Goal: Information Seeking & Learning: Stay updated

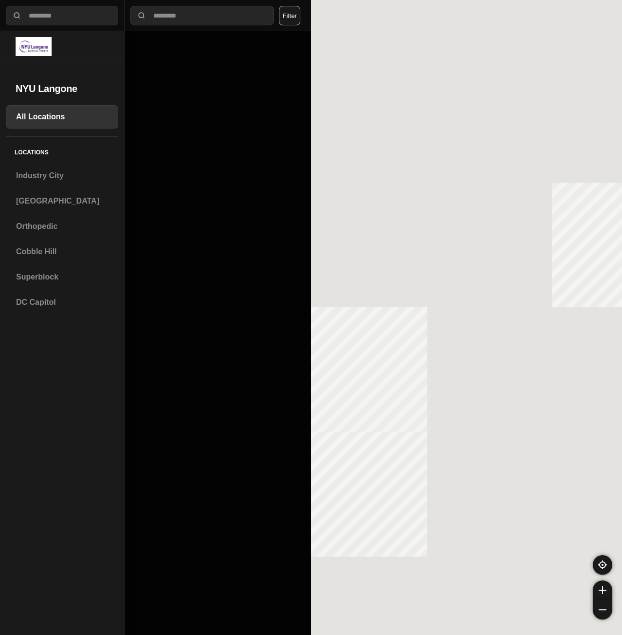
select select "*"
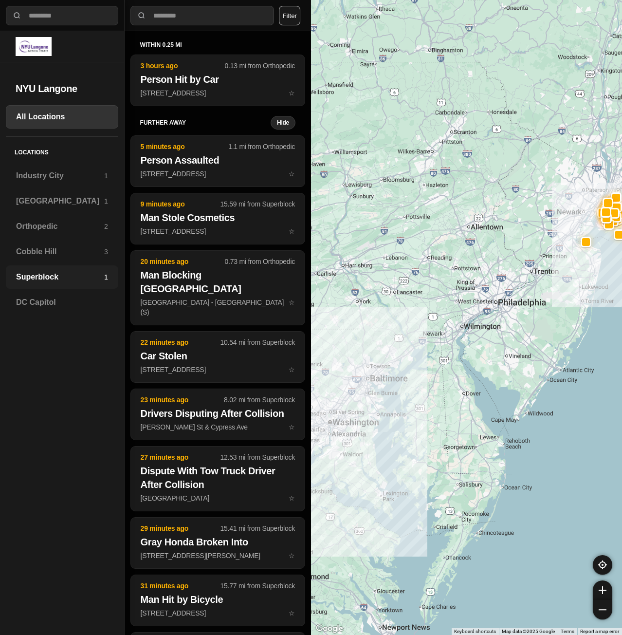
click at [42, 273] on h3 "Superblock" at bounding box center [60, 277] width 88 height 12
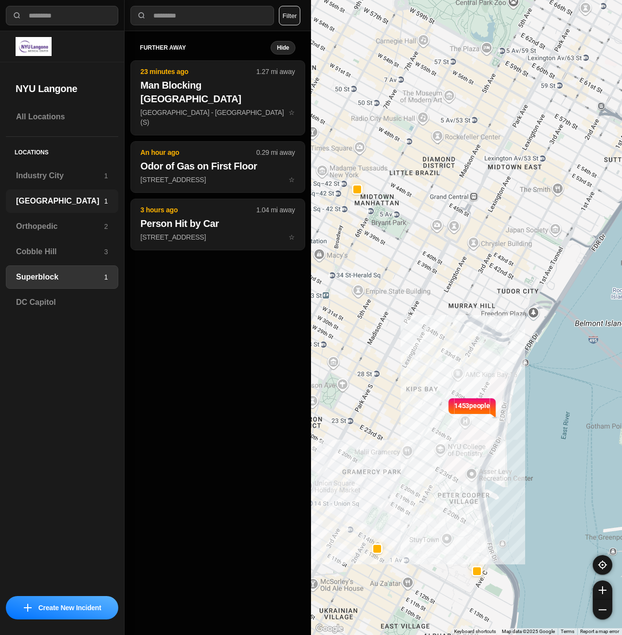
click at [60, 203] on h3 "[GEOGRAPHIC_DATA]" at bounding box center [60, 201] width 88 height 12
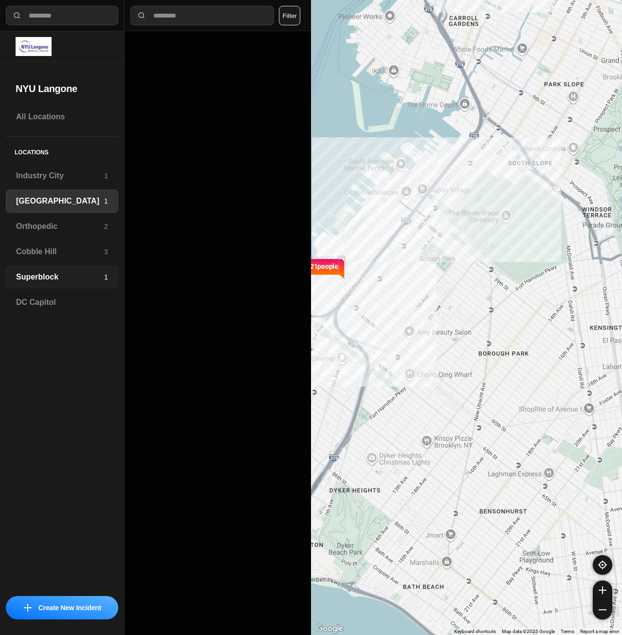
click at [15, 274] on div "Superblock 1" at bounding box center [62, 276] width 112 height 23
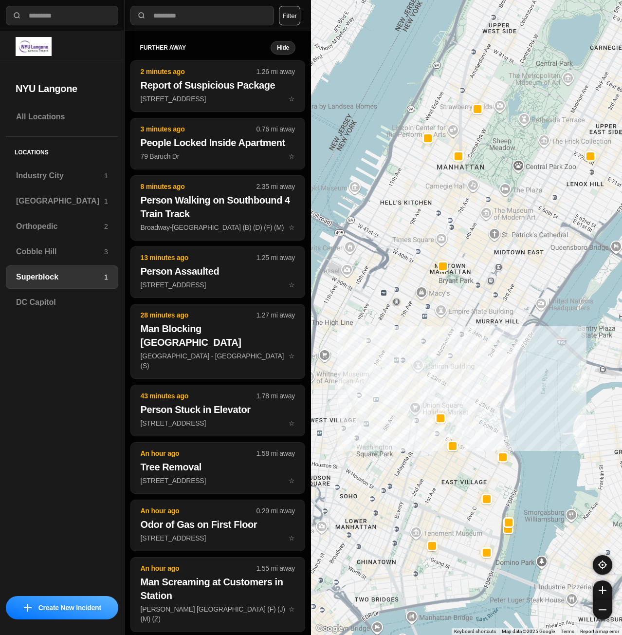
drag, startPoint x: 457, startPoint y: 367, endPoint x: 551, endPoint y: 371, distance: 94.0
click at [551, 371] on div at bounding box center [466, 317] width 311 height 635
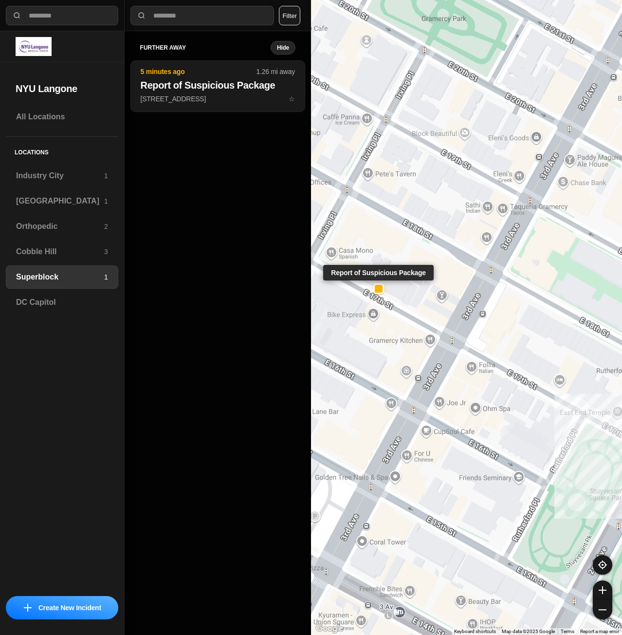
click at [383, 291] on div at bounding box center [378, 288] width 11 height 11
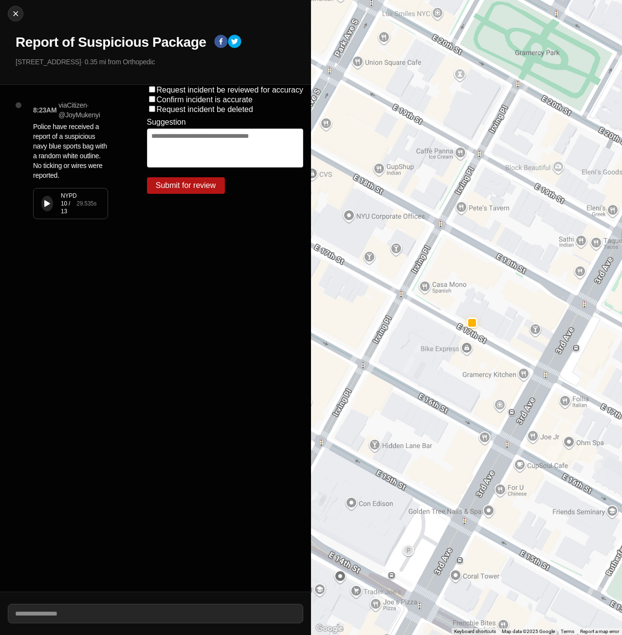
click at [52, 210] on div "NYPD 10 / 13 29.535 s" at bounding box center [71, 203] width 74 height 30
click at [23, 15] on button "Close" at bounding box center [16, 14] width 16 height 16
select select "*"
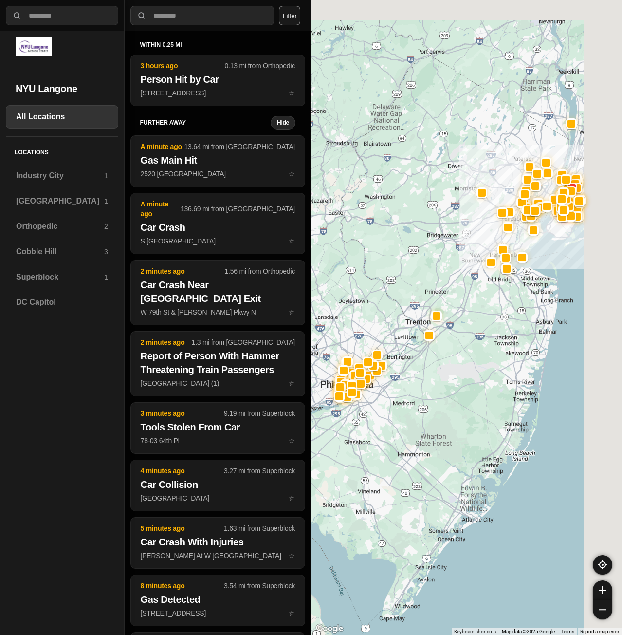
drag, startPoint x: 579, startPoint y: 218, endPoint x: 485, endPoint y: 395, distance: 200.9
click at [485, 395] on div at bounding box center [466, 317] width 311 height 635
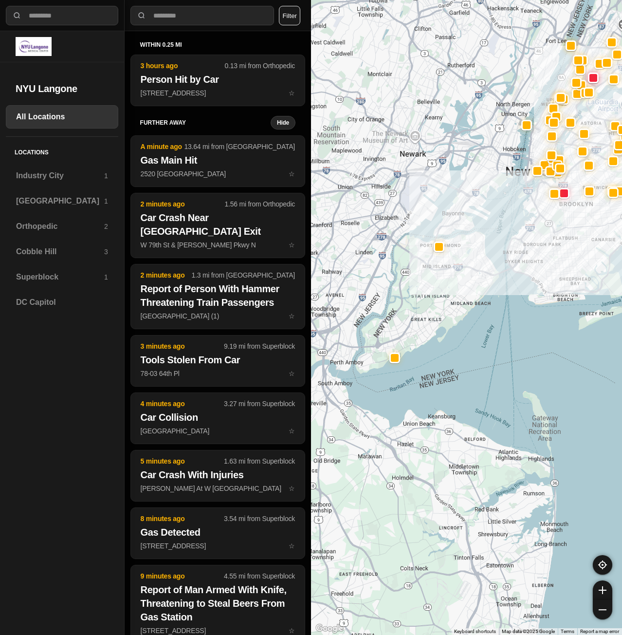
drag, startPoint x: 498, startPoint y: 308, endPoint x: 466, endPoint y: 428, distance: 123.4
click at [466, 428] on div at bounding box center [466, 317] width 311 height 635
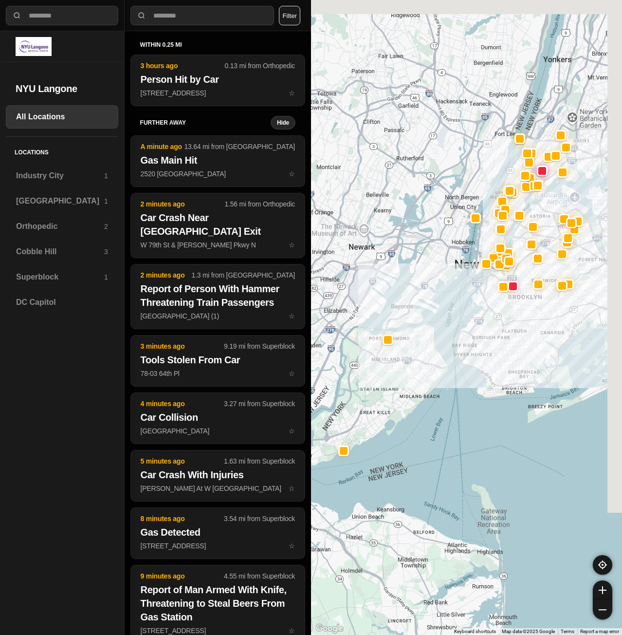
drag, startPoint x: 546, startPoint y: 323, endPoint x: 493, endPoint y: 417, distance: 108.4
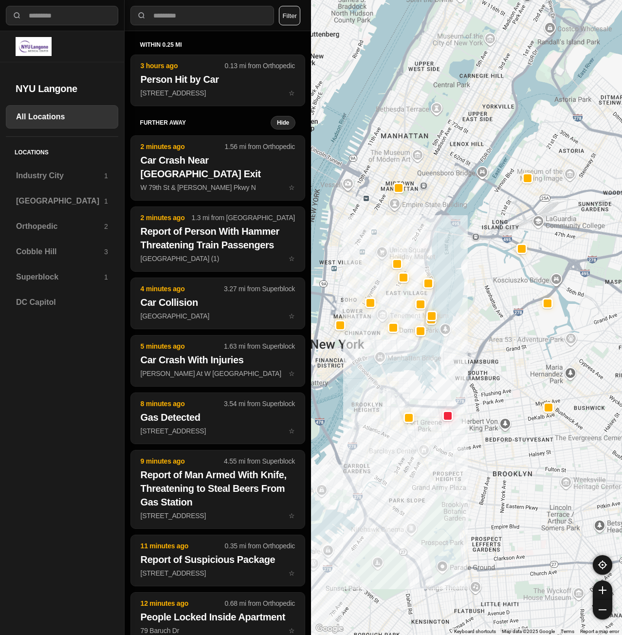
drag, startPoint x: 436, startPoint y: 237, endPoint x: 377, endPoint y: 353, distance: 129.6
click at [377, 353] on div at bounding box center [466, 317] width 311 height 635
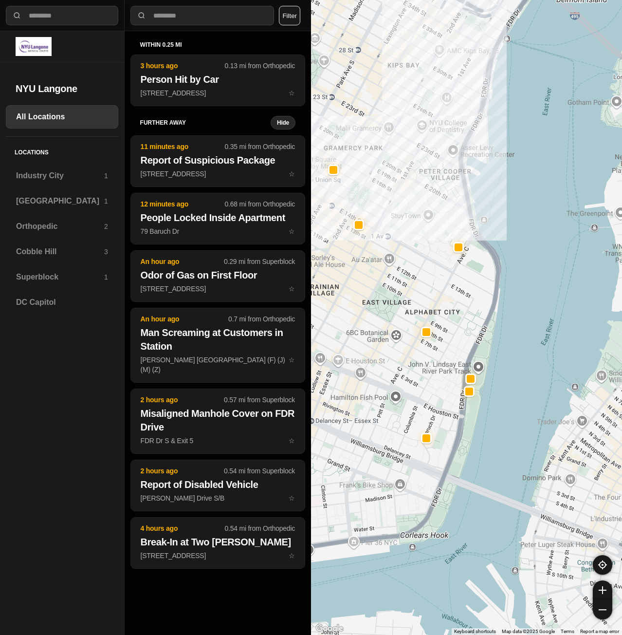
drag, startPoint x: 404, startPoint y: 249, endPoint x: 418, endPoint y: 331, distance: 83.0
click at [418, 331] on div at bounding box center [466, 317] width 311 height 635
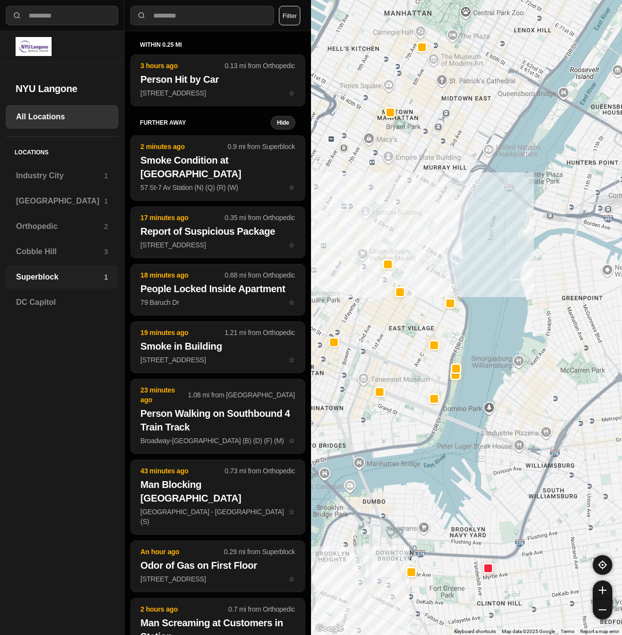
click at [60, 274] on h3 "Superblock" at bounding box center [60, 277] width 88 height 12
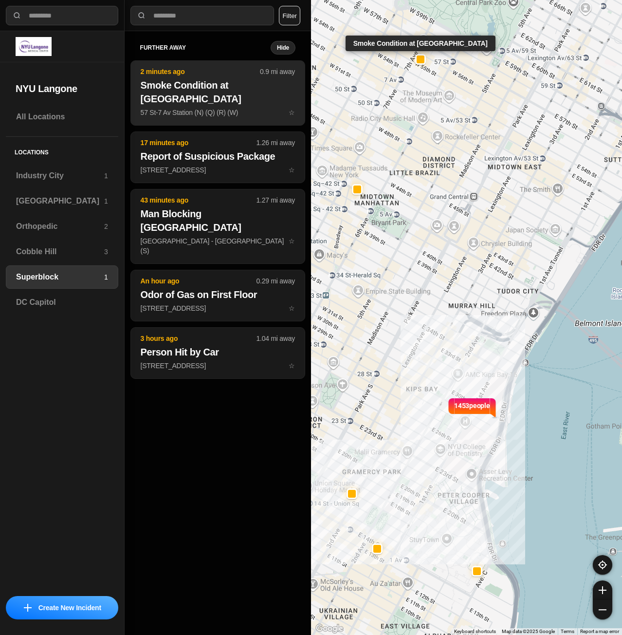
click at [238, 108] on p "57 St-7 Av Station (N) (Q) (R) (W) ☆" at bounding box center [218, 113] width 154 height 10
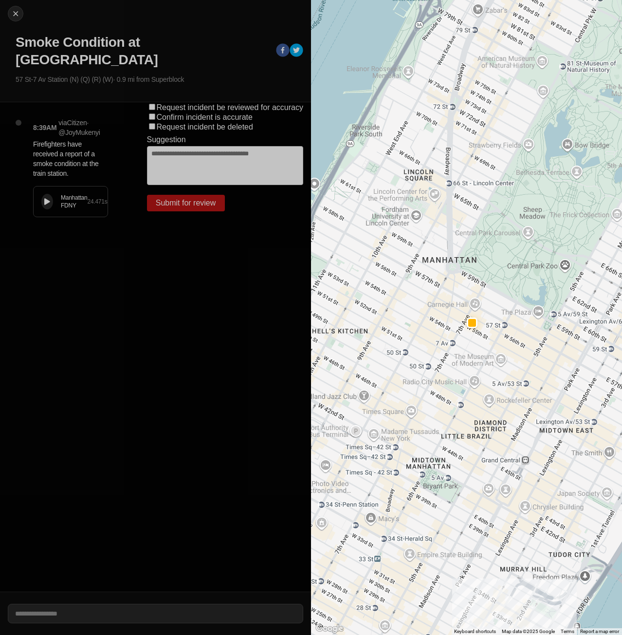
click at [44, 194] on button at bounding box center [47, 202] width 12 height 16
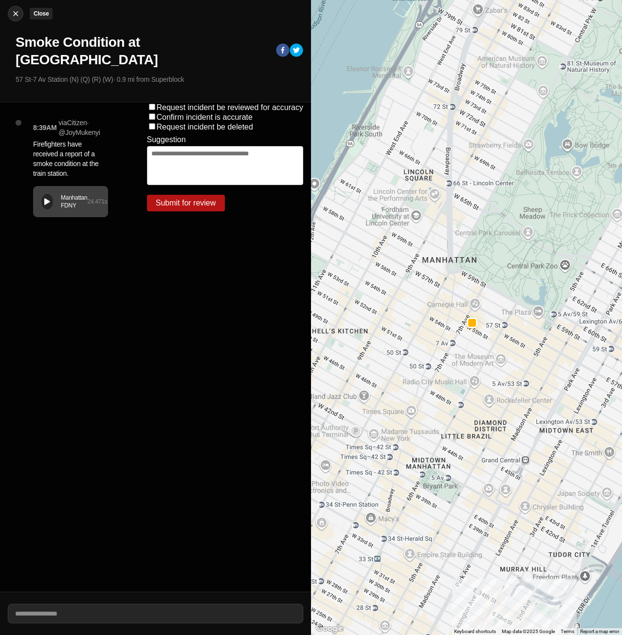
click at [8, 13] on div at bounding box center [15, 14] width 15 height 10
select select "*"
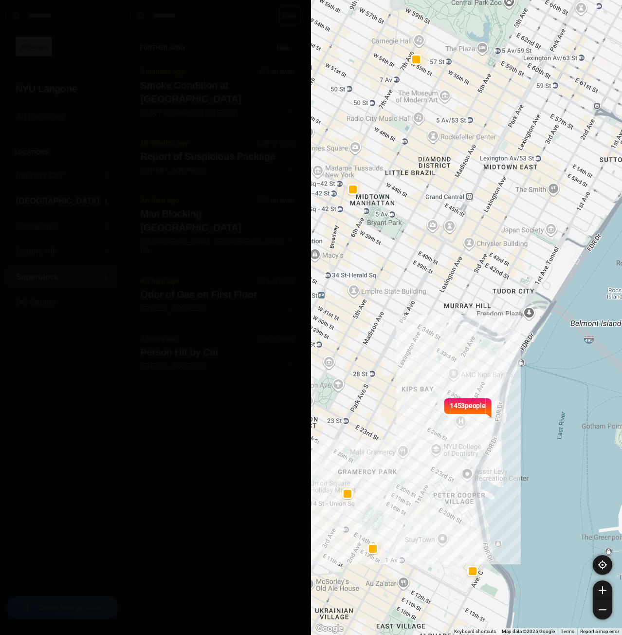
click at [50, 199] on h3 "[GEOGRAPHIC_DATA]" at bounding box center [60, 201] width 88 height 12
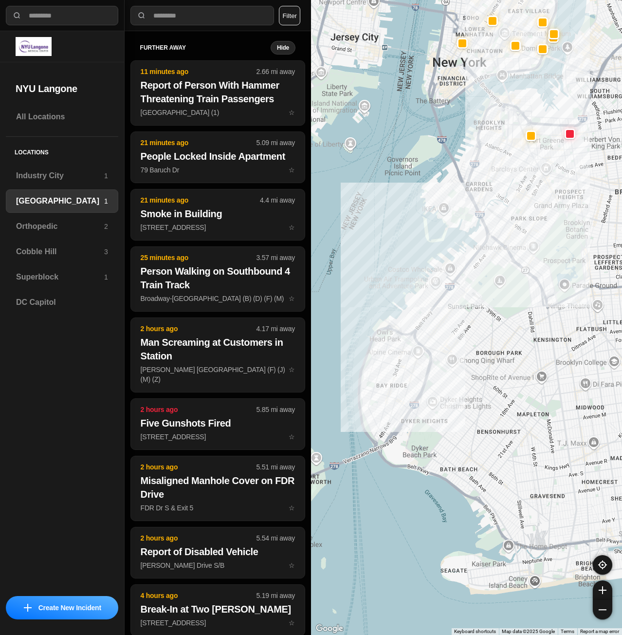
drag, startPoint x: 459, startPoint y: 321, endPoint x: 482, endPoint y: 335, distance: 26.6
click at [482, 335] on div at bounding box center [466, 317] width 311 height 635
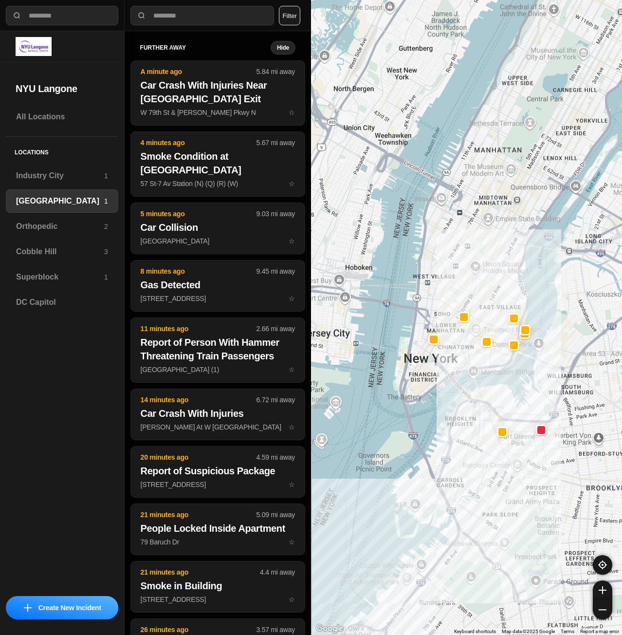
drag, startPoint x: 429, startPoint y: 232, endPoint x: 400, endPoint y: 521, distance: 290.2
click at [400, 522] on div at bounding box center [466, 317] width 311 height 635
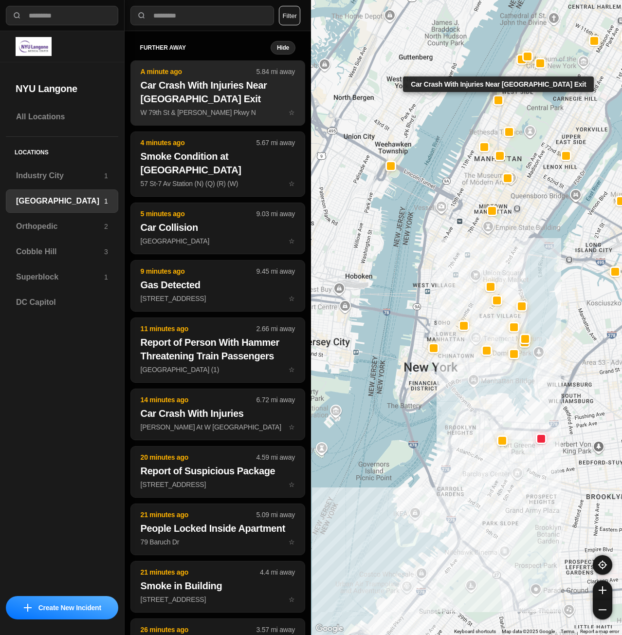
click at [175, 93] on h2 "Car Crash With Injuries Near [GEOGRAPHIC_DATA] Exit" at bounding box center [218, 91] width 154 height 27
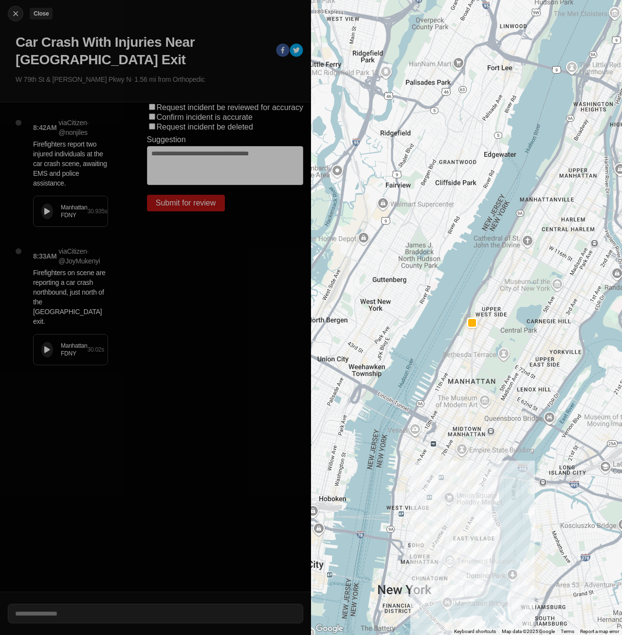
click at [18, 17] on img at bounding box center [16, 14] width 10 height 10
select select "*"
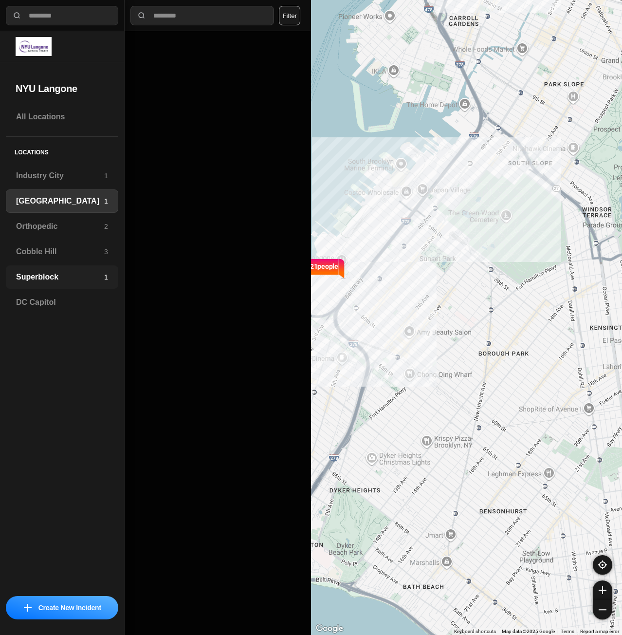
click at [62, 276] on h3 "Superblock" at bounding box center [60, 277] width 88 height 12
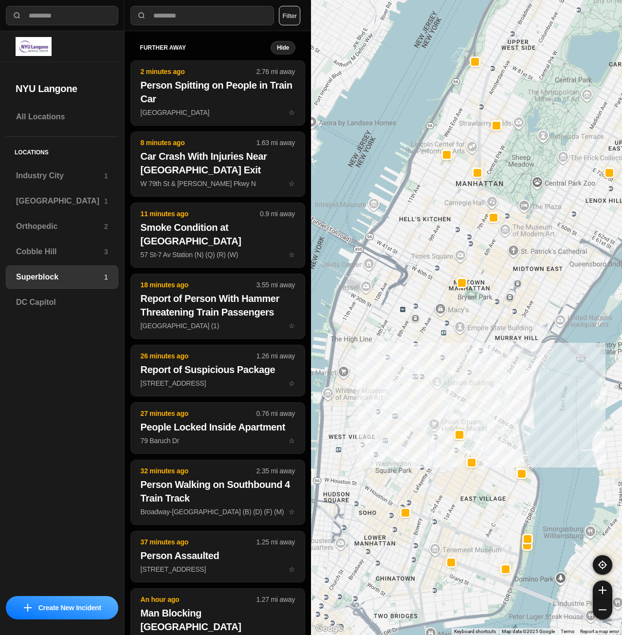
drag, startPoint x: 433, startPoint y: 408, endPoint x: 499, endPoint y: 385, distance: 70.1
click at [499, 385] on div at bounding box center [466, 317] width 311 height 635
click at [65, 209] on div "Brooklyn 1" at bounding box center [62, 200] width 112 height 23
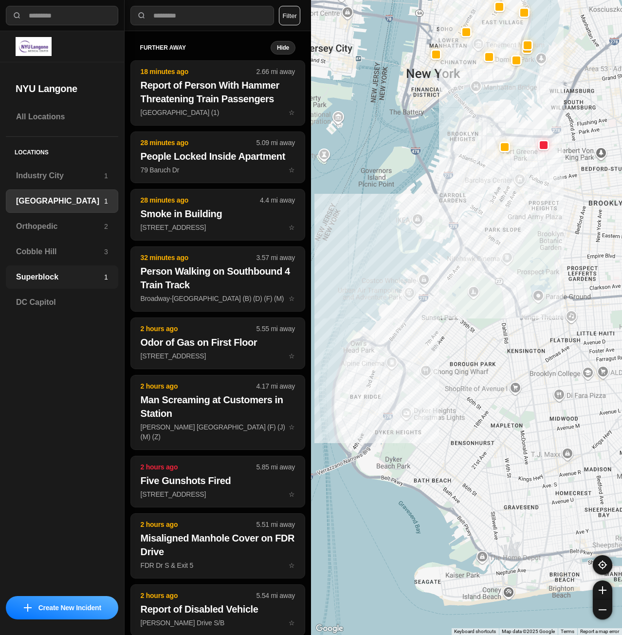
click at [84, 274] on h3 "Superblock" at bounding box center [60, 277] width 88 height 12
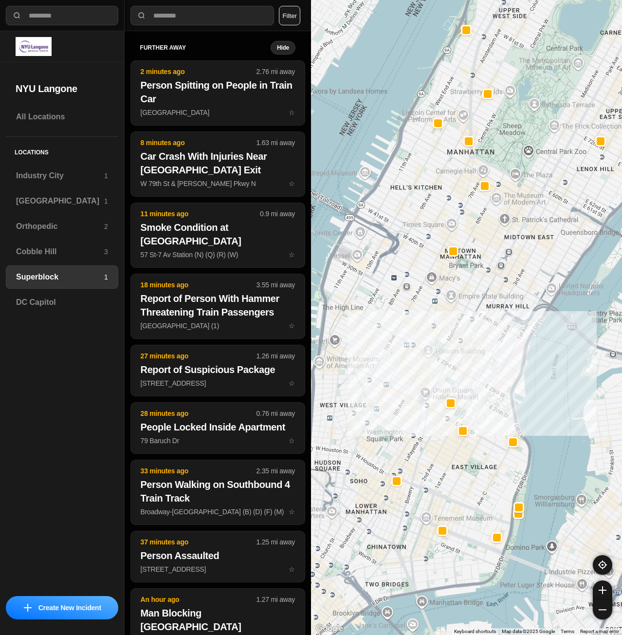
drag, startPoint x: 405, startPoint y: 363, endPoint x: 476, endPoint y: 332, distance: 77.0
click at [476, 332] on div at bounding box center [466, 317] width 311 height 635
